Goal: Find specific page/section: Find specific page/section

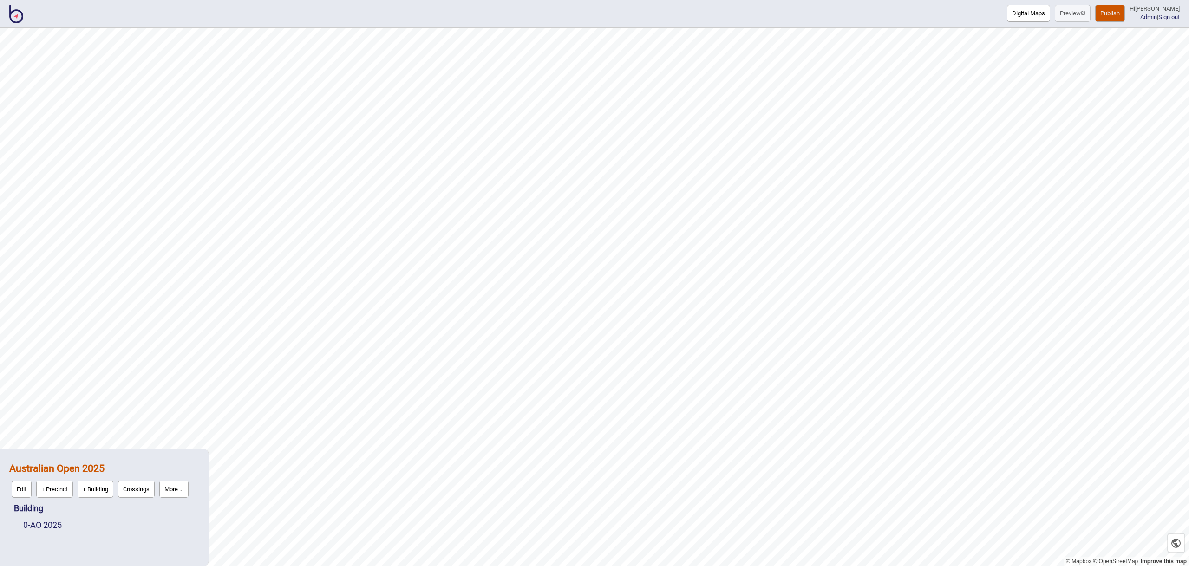
click at [21, 10] on img at bounding box center [16, 14] width 14 height 19
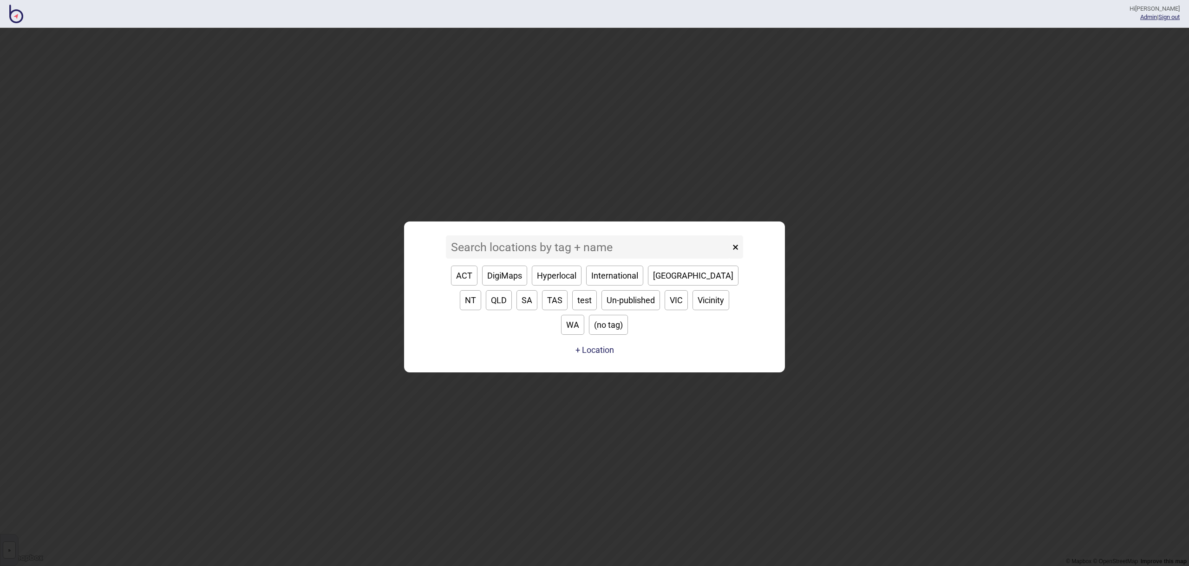
click at [512, 290] on button "QLD" at bounding box center [499, 300] width 26 height 20
type input "QLD"
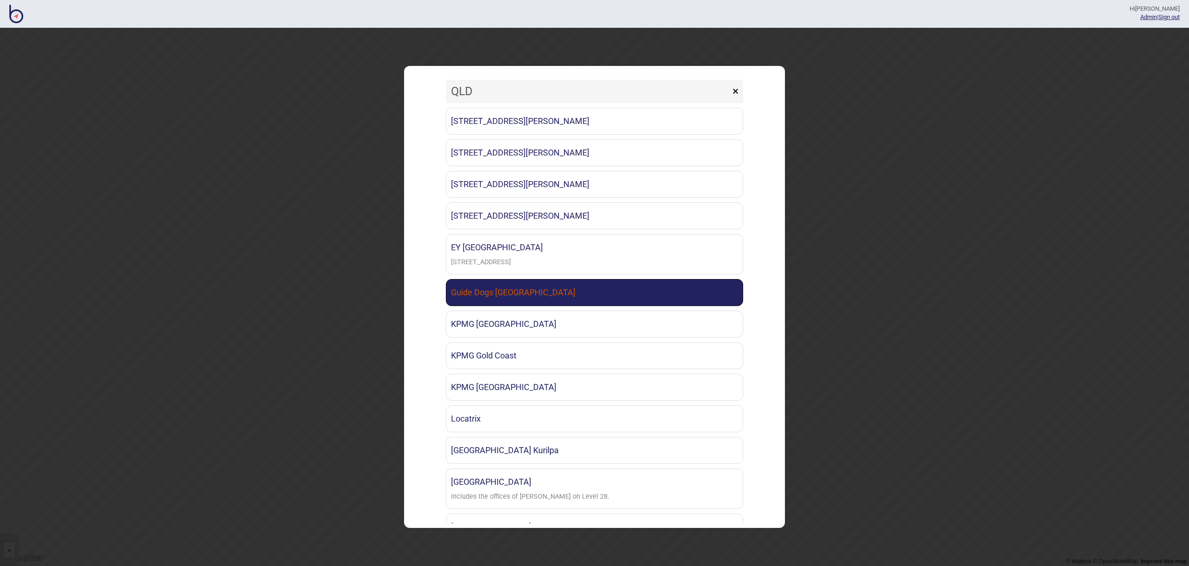
click at [578, 285] on link "Guide Dogs [GEOGRAPHIC_DATA]" at bounding box center [594, 292] width 297 height 27
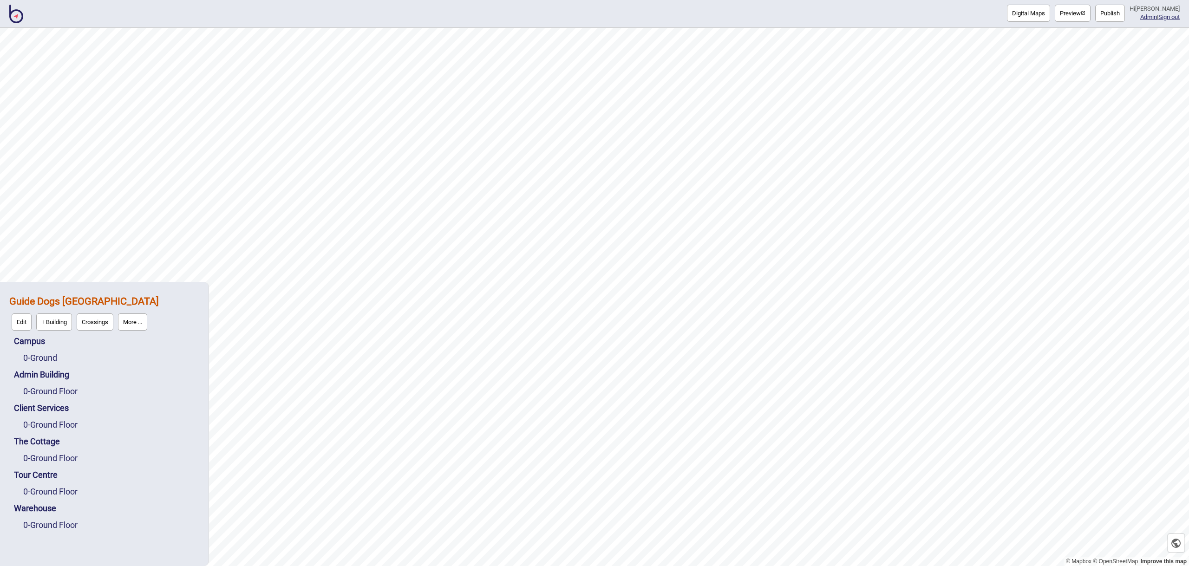
click at [17, 21] on img at bounding box center [16, 14] width 14 height 19
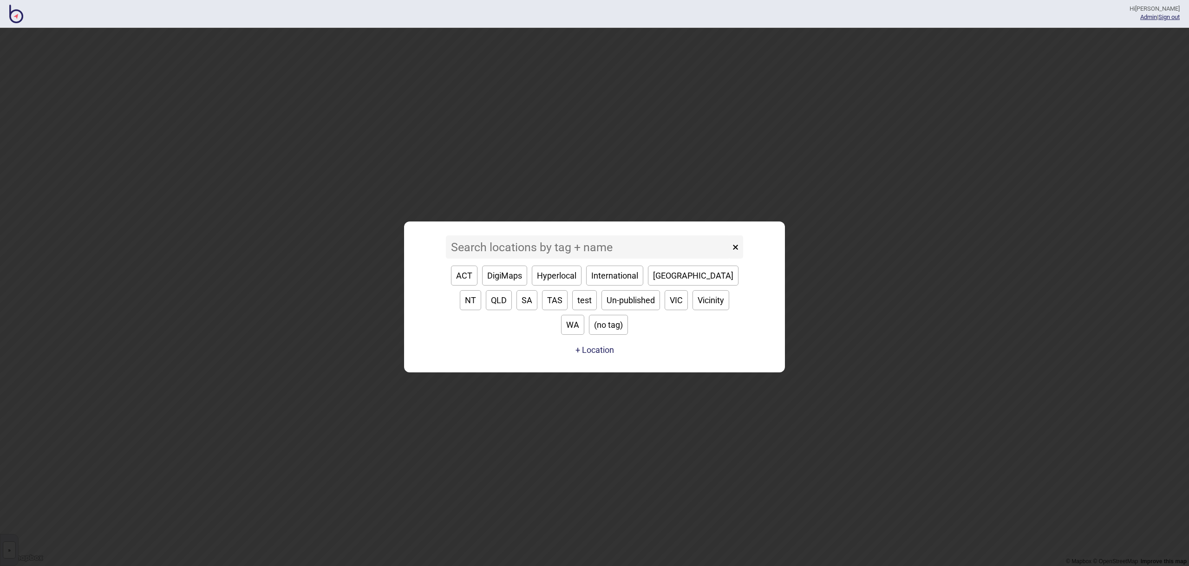
click at [512, 290] on button "QLD" at bounding box center [499, 300] width 26 height 20
type input "QLD"
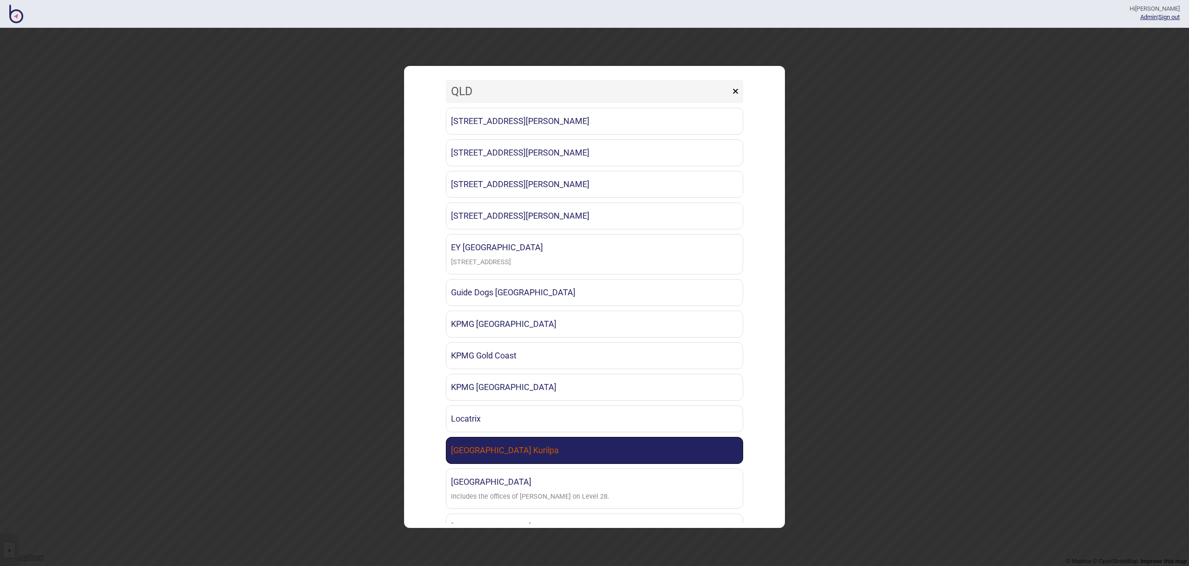
click at [610, 445] on link "[GEOGRAPHIC_DATA] Kurilpa" at bounding box center [594, 450] width 297 height 27
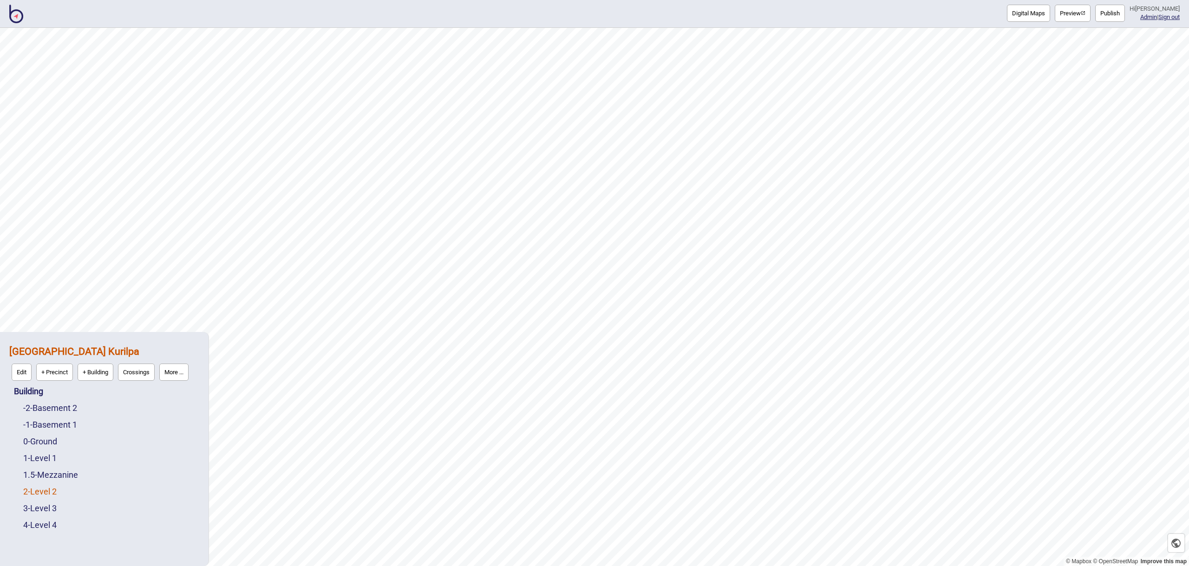
click at [52, 488] on link "2 - Level 2" at bounding box center [39, 492] width 33 height 10
click at [38, 483] on button "Edit" at bounding box center [36, 489] width 20 height 17
